Goal: Transaction & Acquisition: Purchase product/service

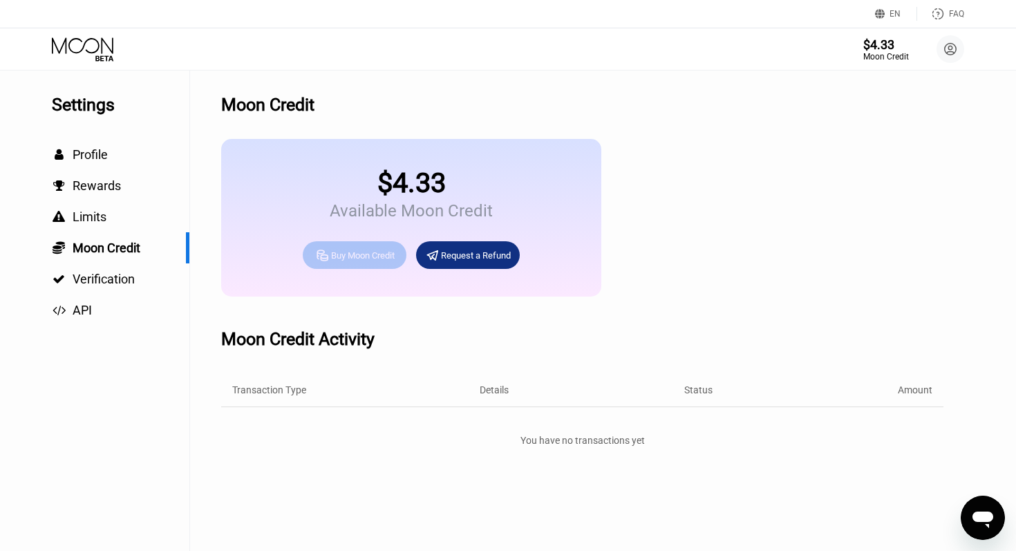
click at [368, 256] on div "Buy Moon Credit" at bounding box center [363, 255] width 64 height 12
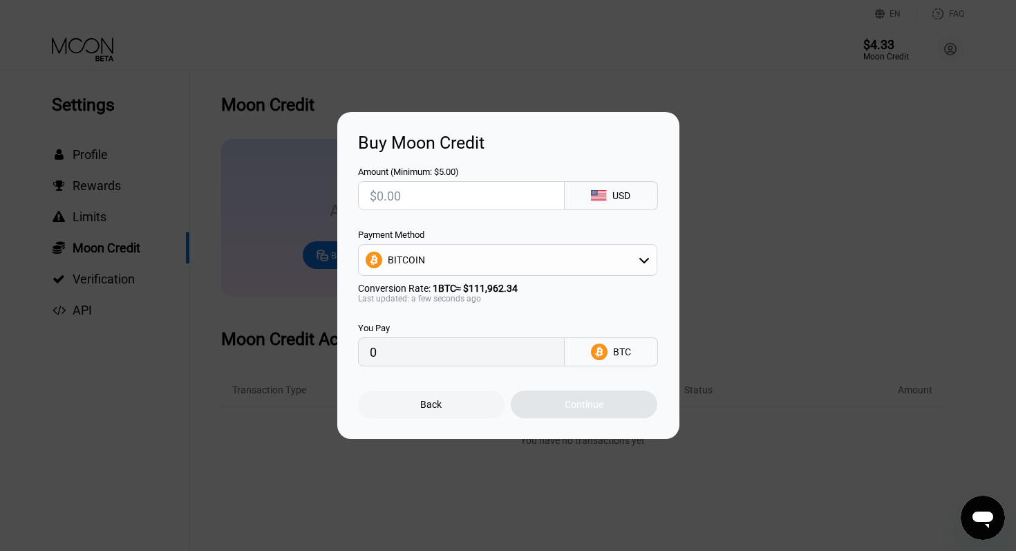
click at [473, 260] on div "BITCOIN" at bounding box center [508, 260] width 298 height 28
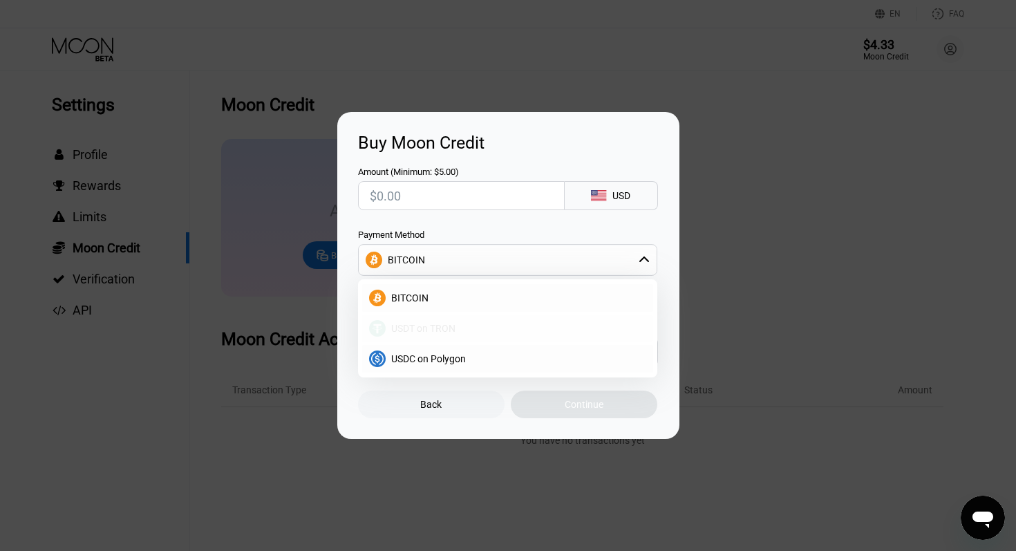
click at [430, 330] on span "USDT on TRON" at bounding box center [423, 328] width 64 height 11
type input "0.00"
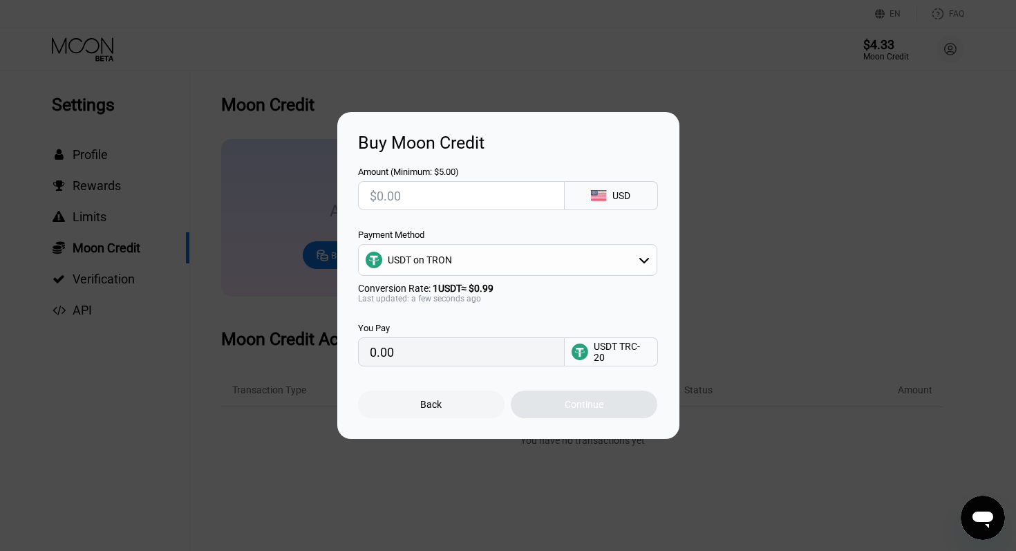
click at [401, 197] on input "text" at bounding box center [461, 196] width 183 height 28
type input "$2"
type input "2.02"
type input "$20"
type input "20.20"
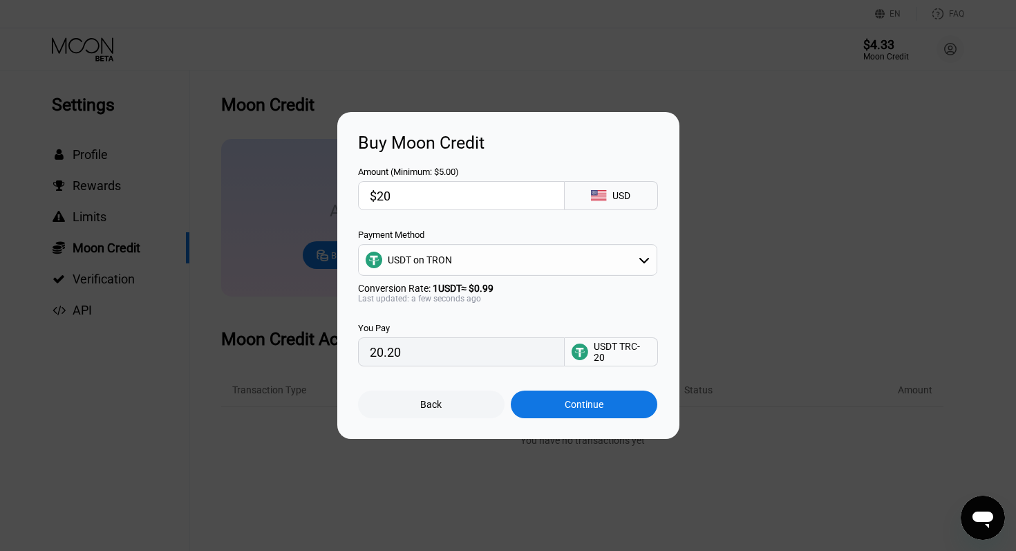
type input "$200"
type input "202.02"
type input "$2000"
type input "2020.20"
type input "$20000"
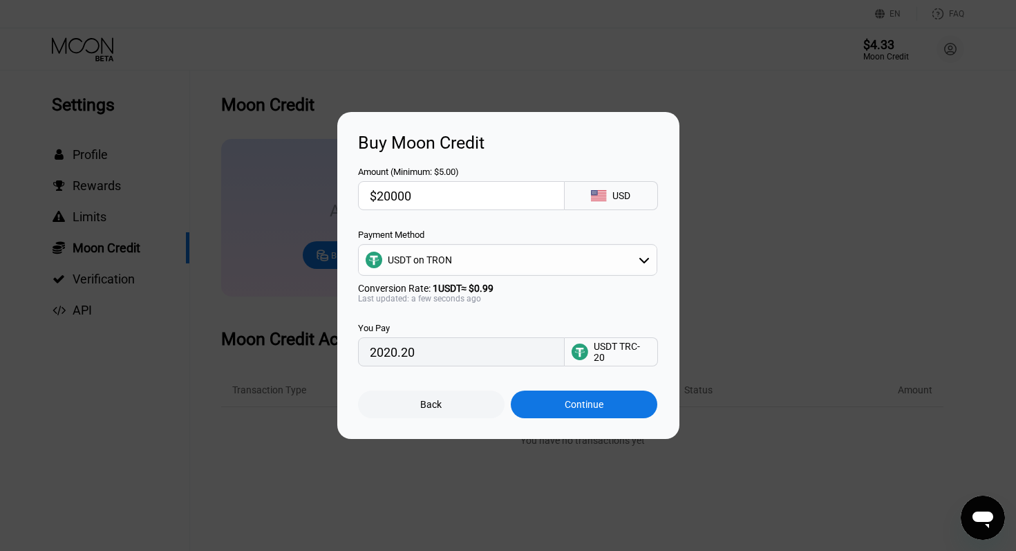
type input "20202.02"
type input "$20000"
click at [570, 408] on div "Continue" at bounding box center [584, 404] width 39 height 11
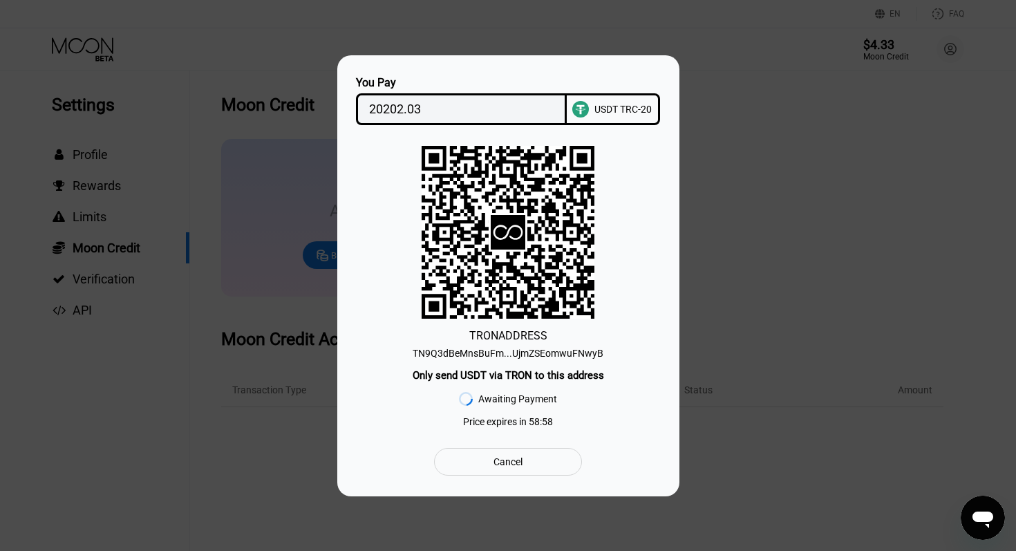
click at [544, 354] on div "TN9Q3dBeMnsBuFm...UjmZSEomwuFNwyB" at bounding box center [508, 353] width 191 height 11
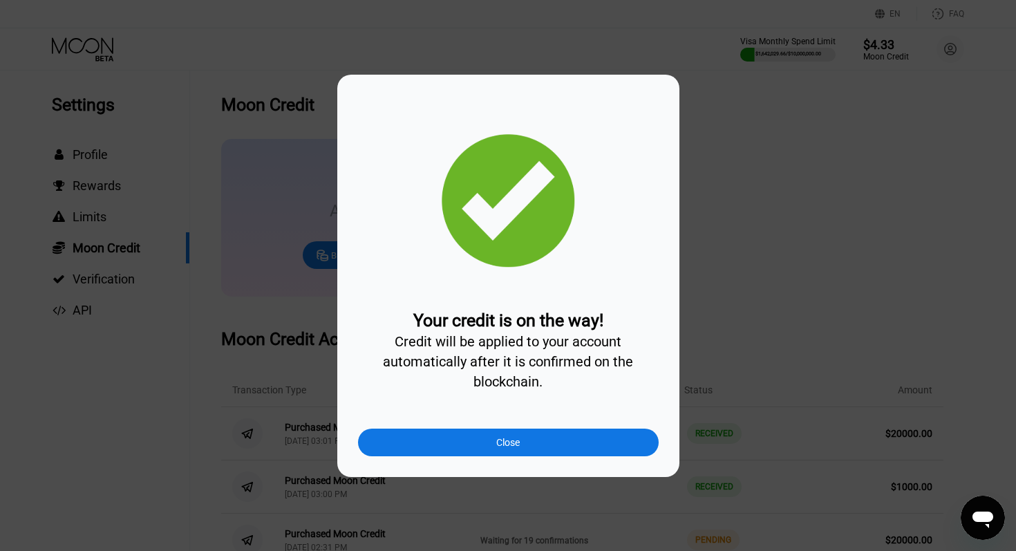
click at [528, 446] on div "Close" at bounding box center [508, 442] width 301 height 28
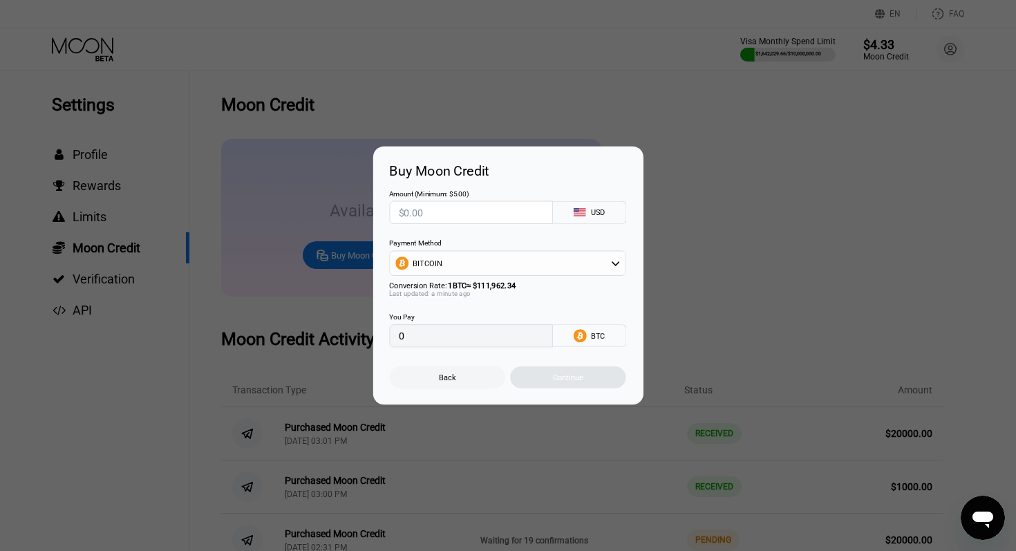
type input "0"
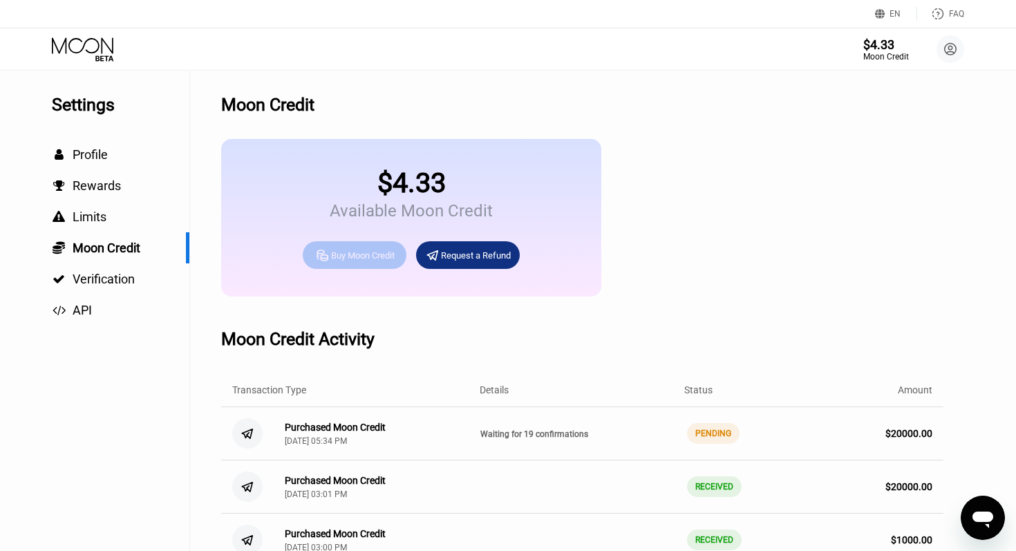
click at [359, 257] on div "Buy Moon Credit" at bounding box center [363, 255] width 64 height 12
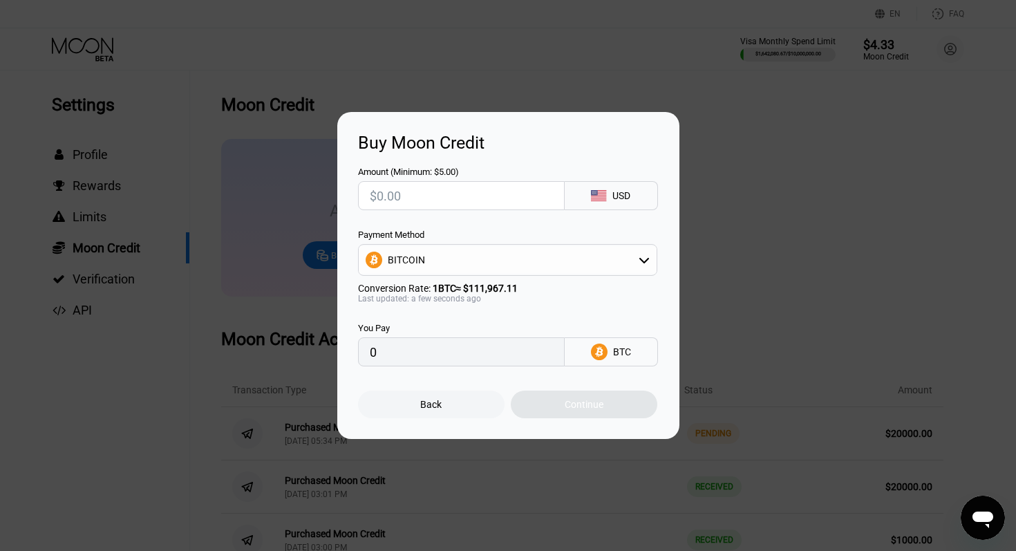
click at [502, 265] on div "BITCOIN" at bounding box center [508, 260] width 298 height 28
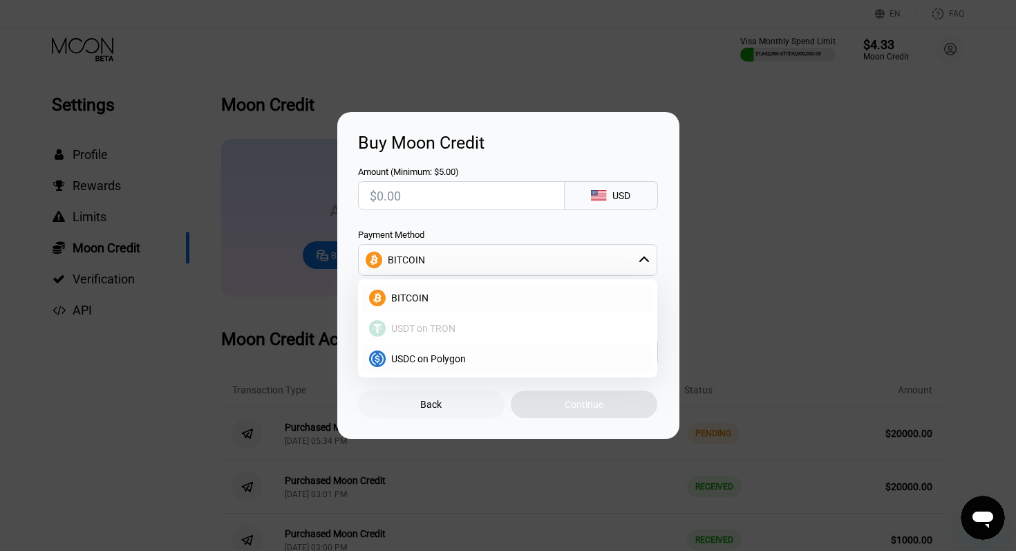
click at [424, 332] on span "USDT on TRON" at bounding box center [423, 328] width 64 height 11
type input "0.00"
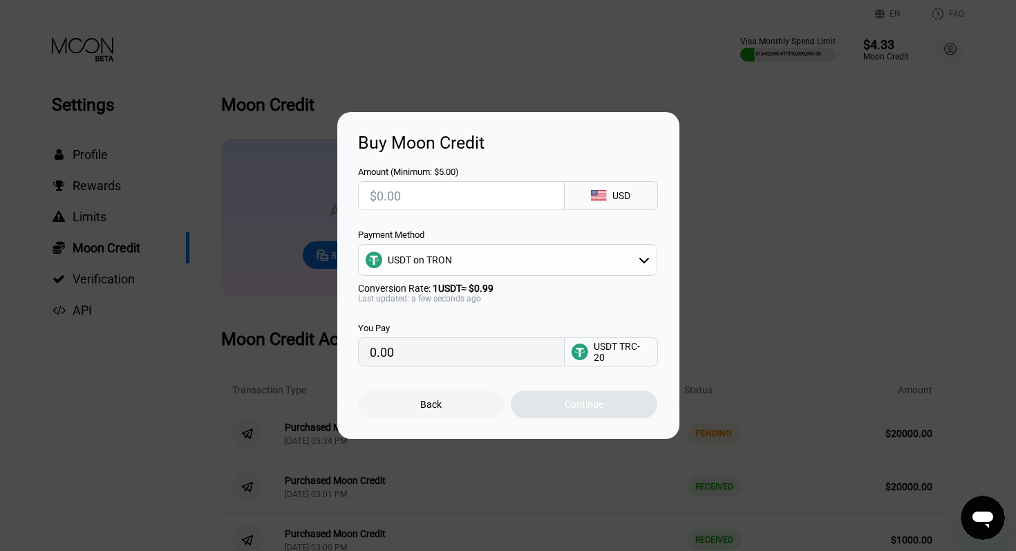
click at [405, 198] on input "text" at bounding box center [461, 196] width 183 height 28
type input "$20"
type input "20.20"
type input "$200"
type input "202.02"
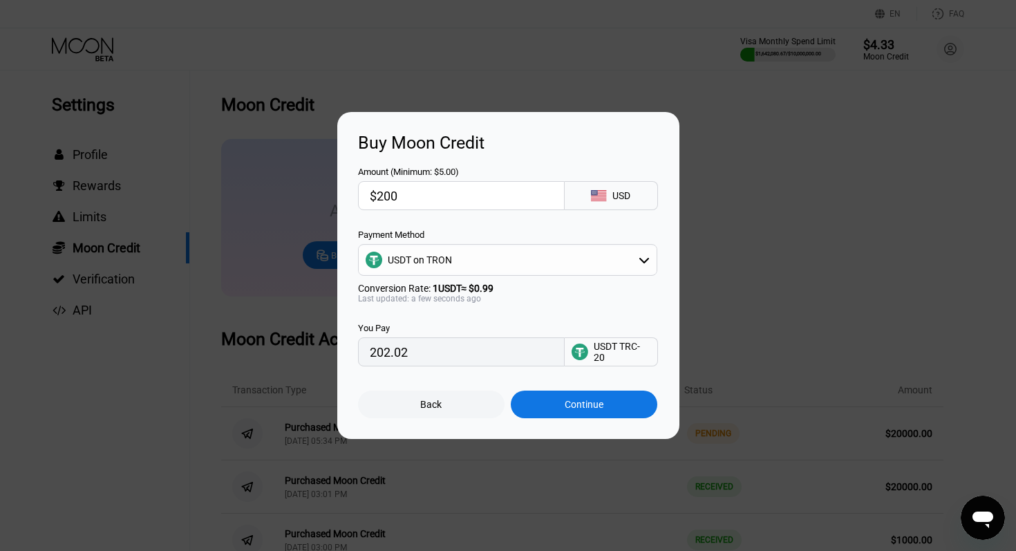
type input "$2000"
type input "2020.20"
type input "$20000"
type input "20202.02"
click at [583, 404] on div "Continue" at bounding box center [584, 404] width 39 height 11
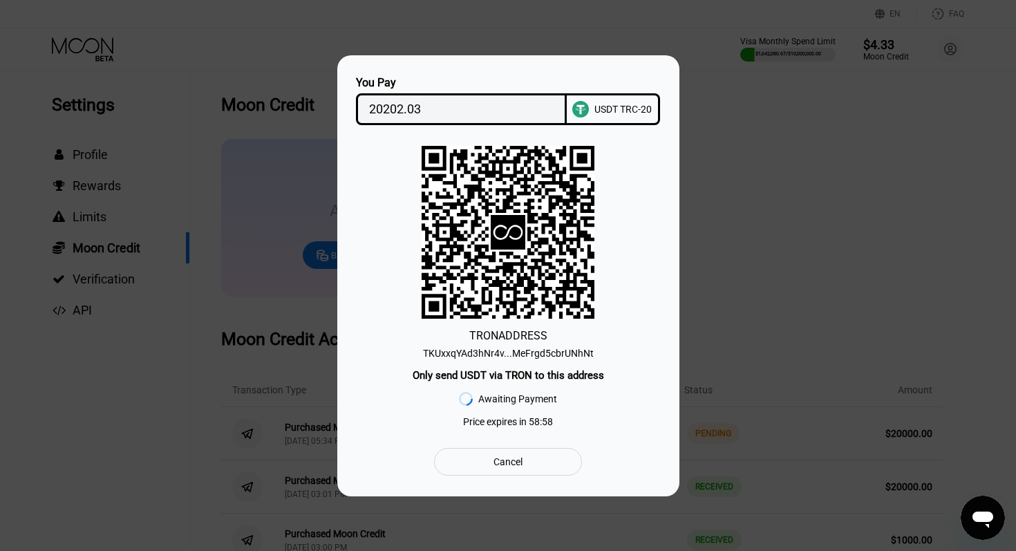
click at [574, 355] on div "TKUxxqYAd3hNr4v...MeFrgd5cbrUNhNt" at bounding box center [508, 353] width 171 height 11
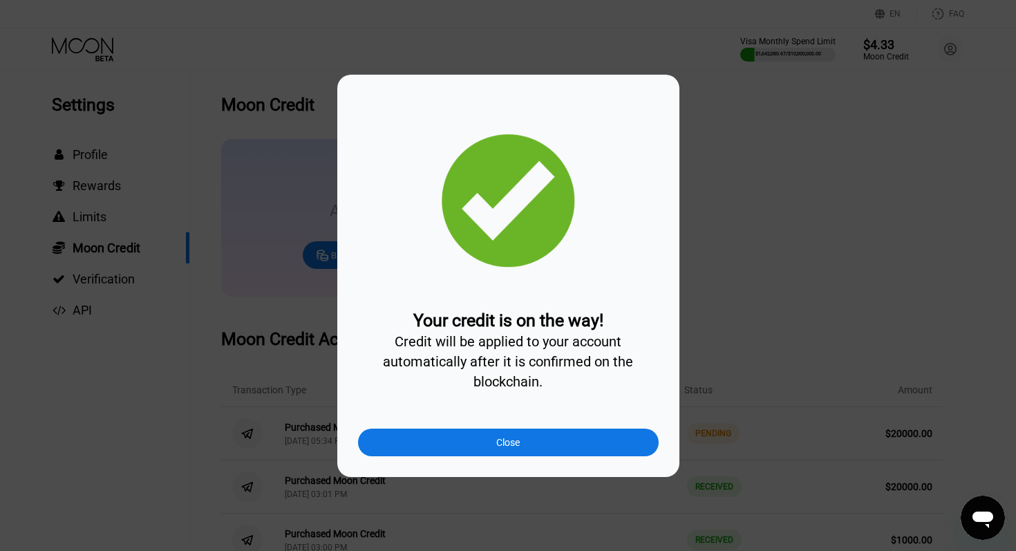
click at [493, 441] on div "Close" at bounding box center [508, 442] width 301 height 28
